Goal: Check status: Check status

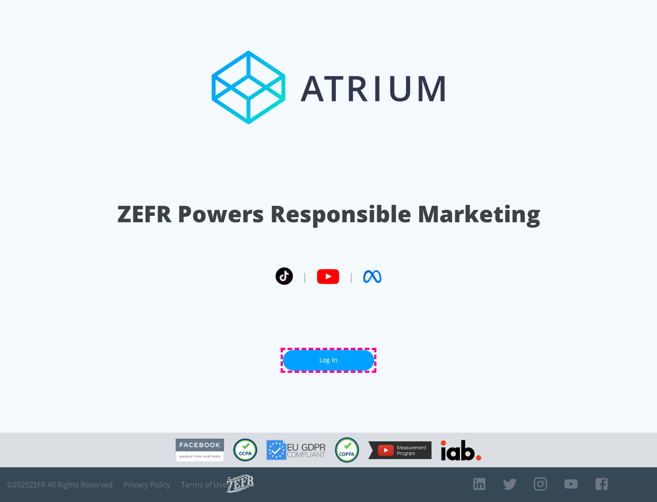
click at [328, 360] on link "Log In" at bounding box center [328, 360] width 91 height 21
